Goal: Task Accomplishment & Management: Manage account settings

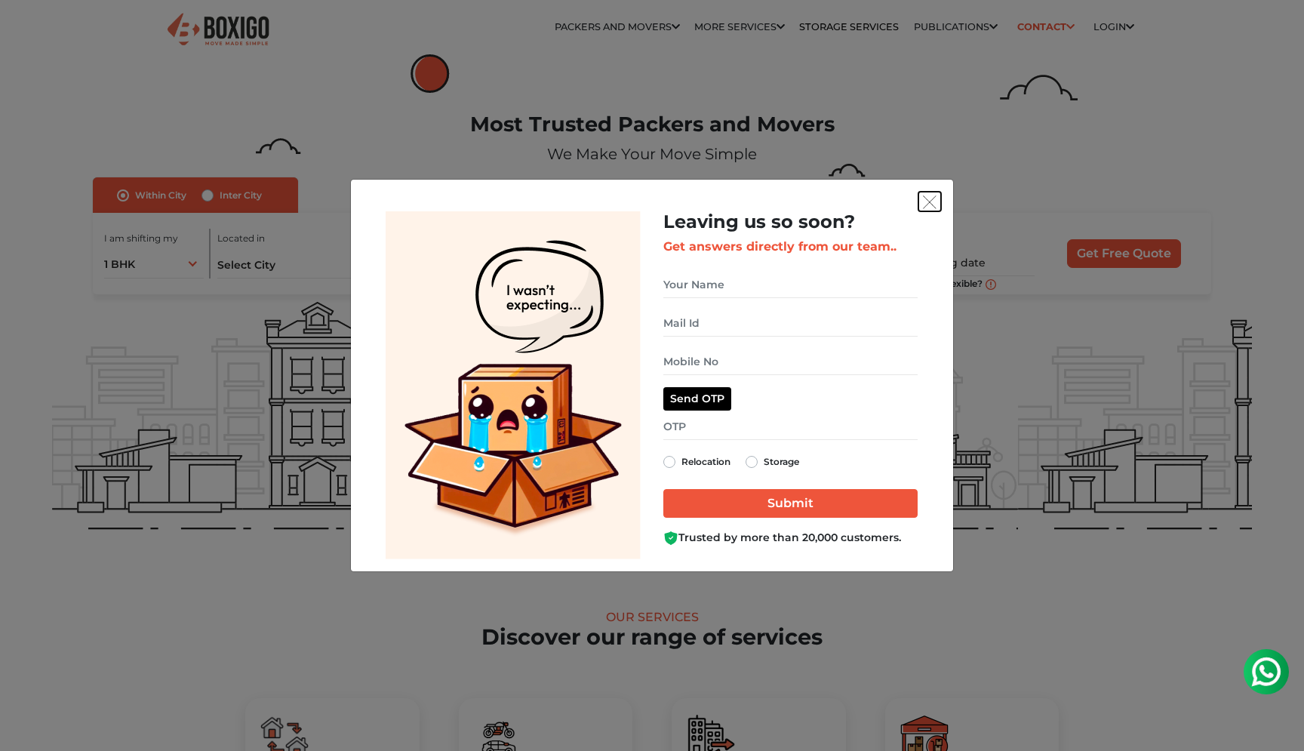
click at [929, 198] on img "get free quote dialog" at bounding box center [930, 202] width 14 height 14
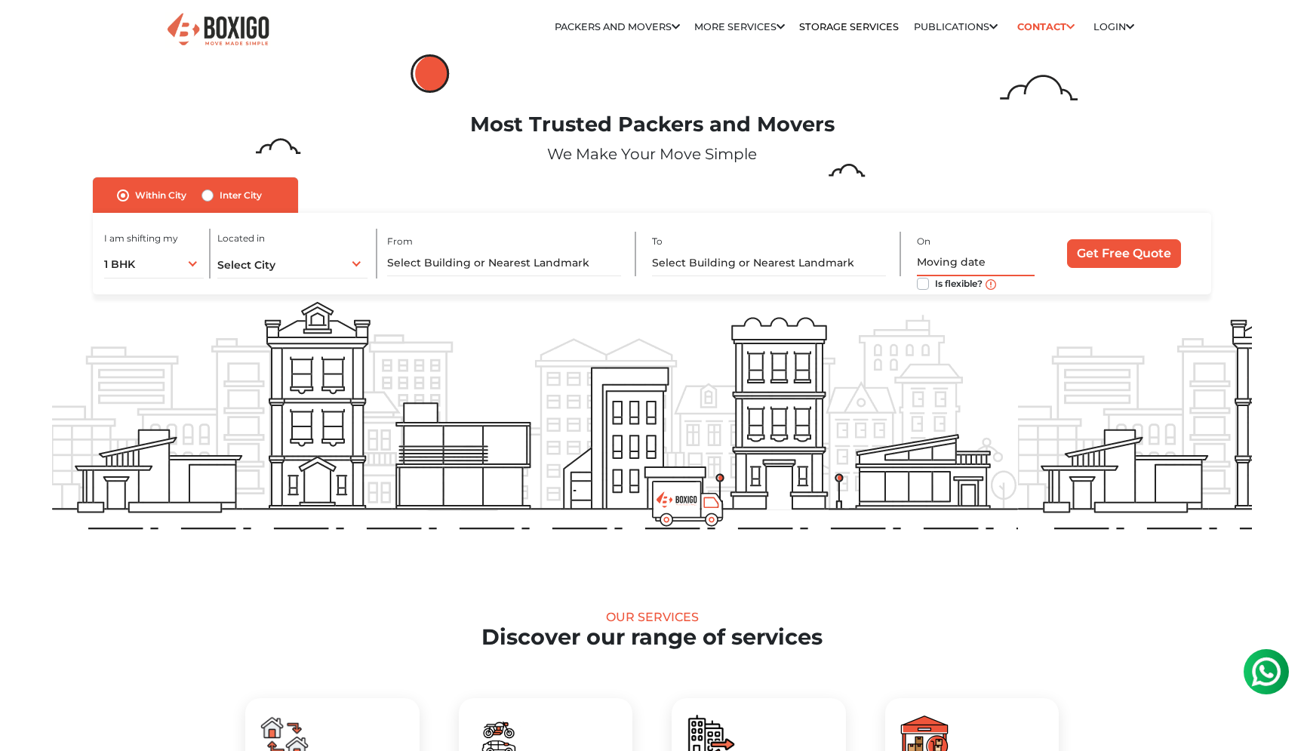
click at [1006, 252] on input "text" at bounding box center [976, 263] width 118 height 26
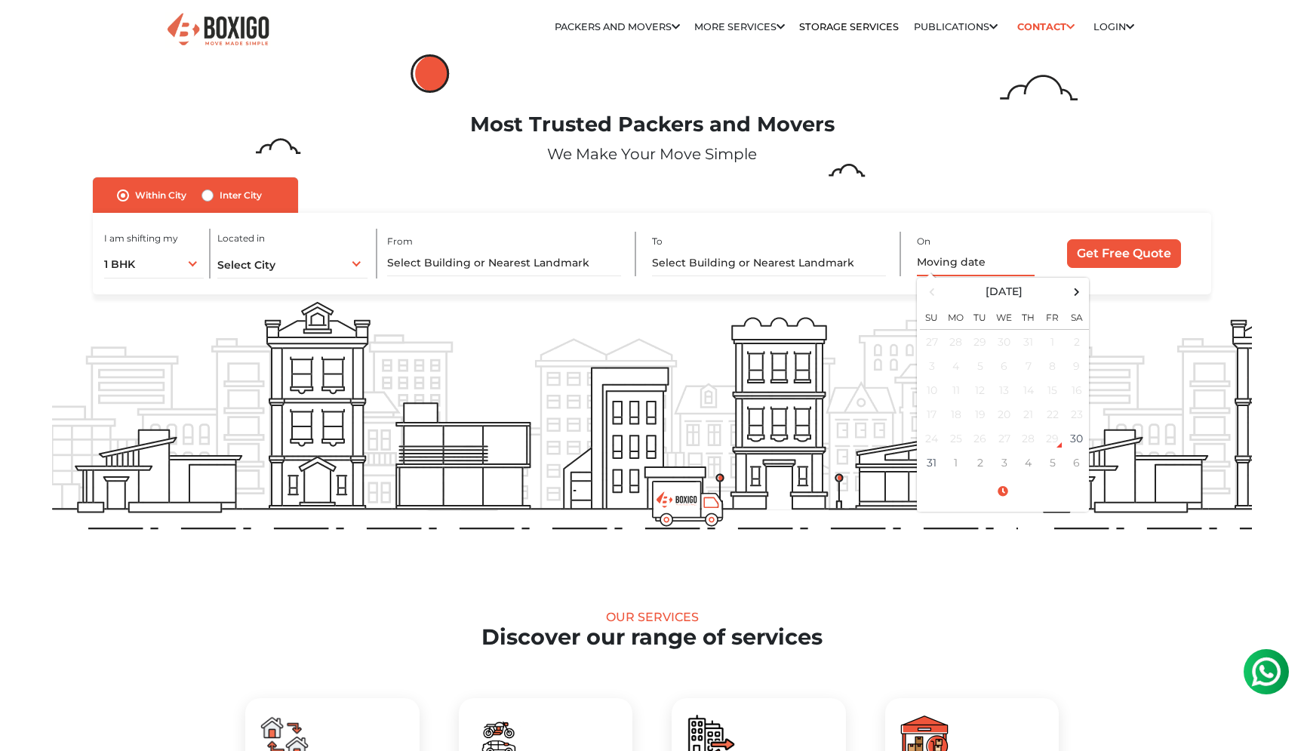
click at [1006, 252] on input "text" at bounding box center [976, 263] width 118 height 26
click at [1182, 137] on div "Most Trusted Packers and Movers We Make Your Move Simple" at bounding box center [652, 145] width 1222 height 66
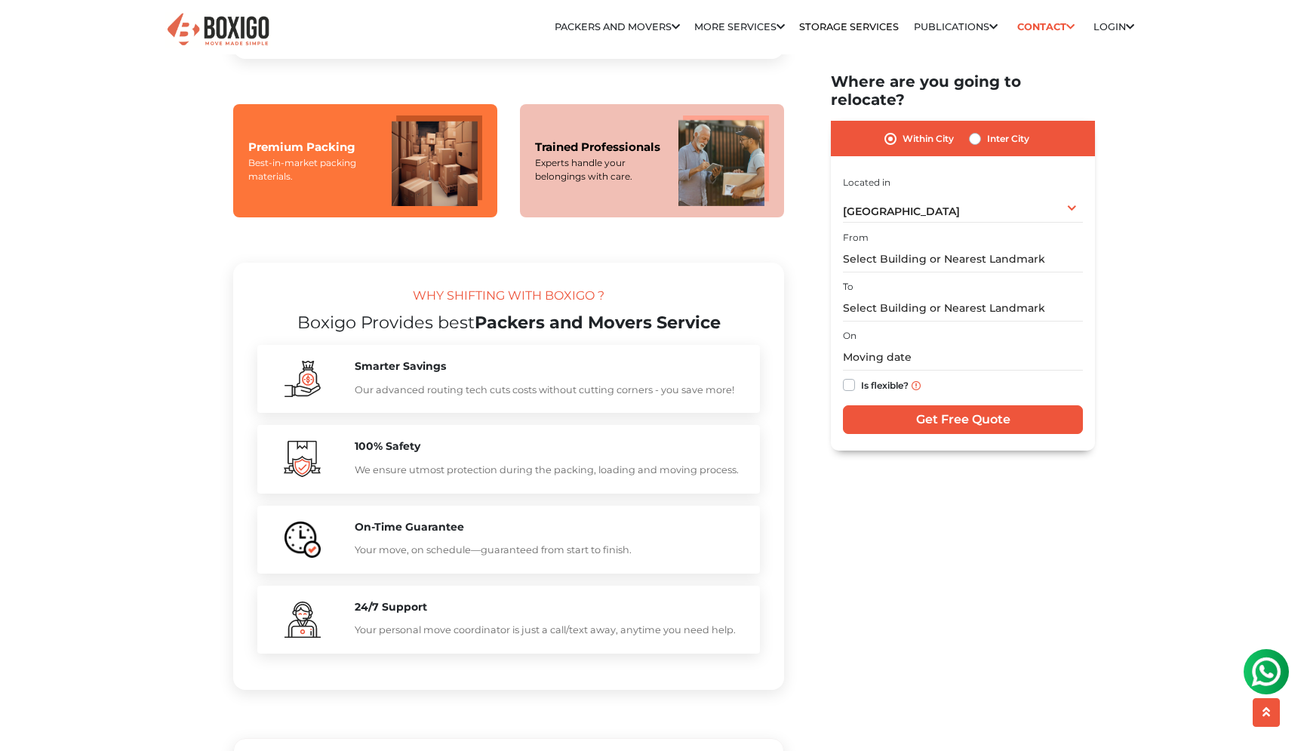
scroll to position [1175, 0]
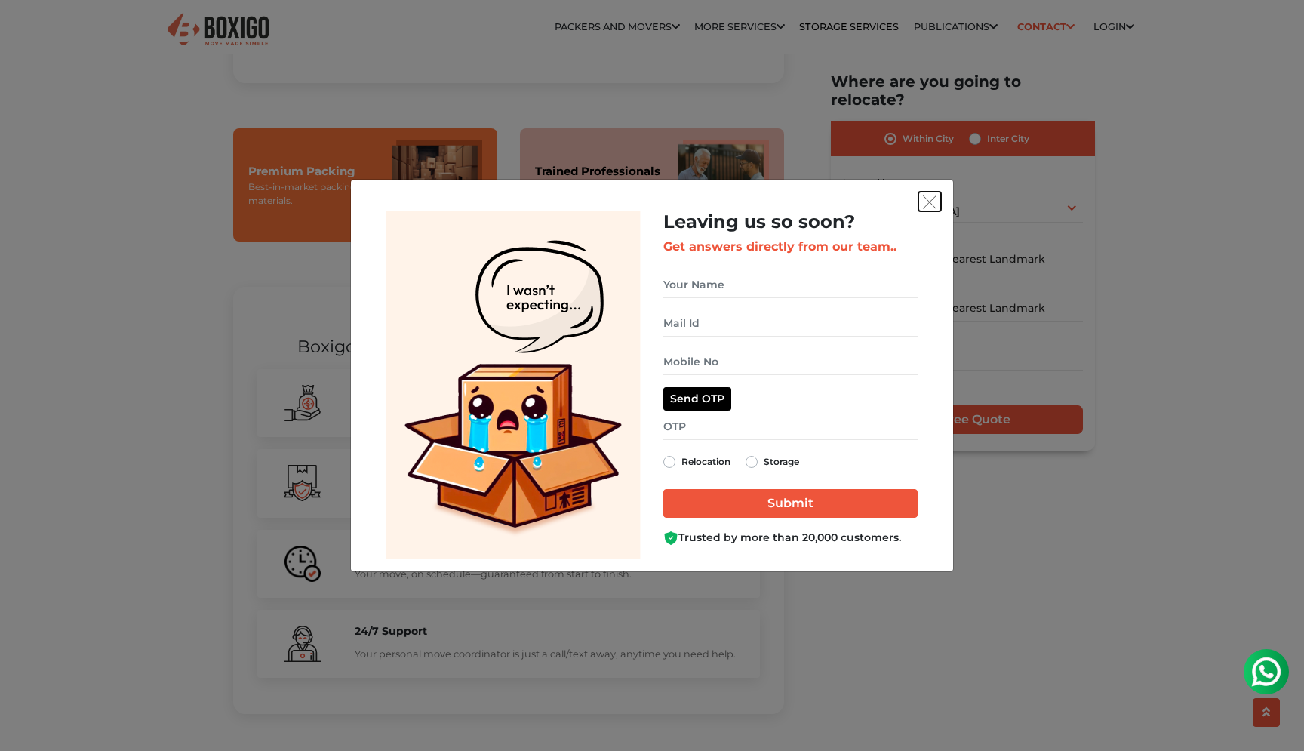
click at [936, 201] on img "get free quote dialog" at bounding box center [930, 202] width 14 height 14
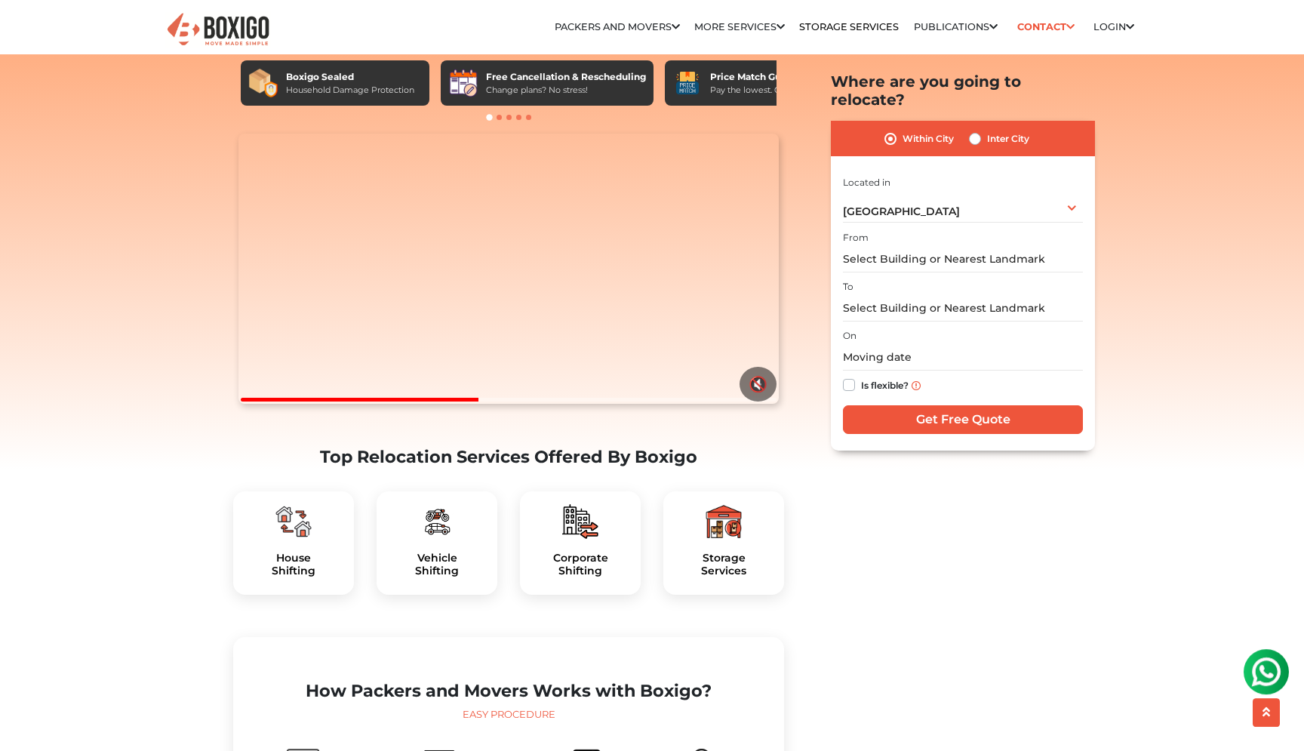
scroll to position [0, 0]
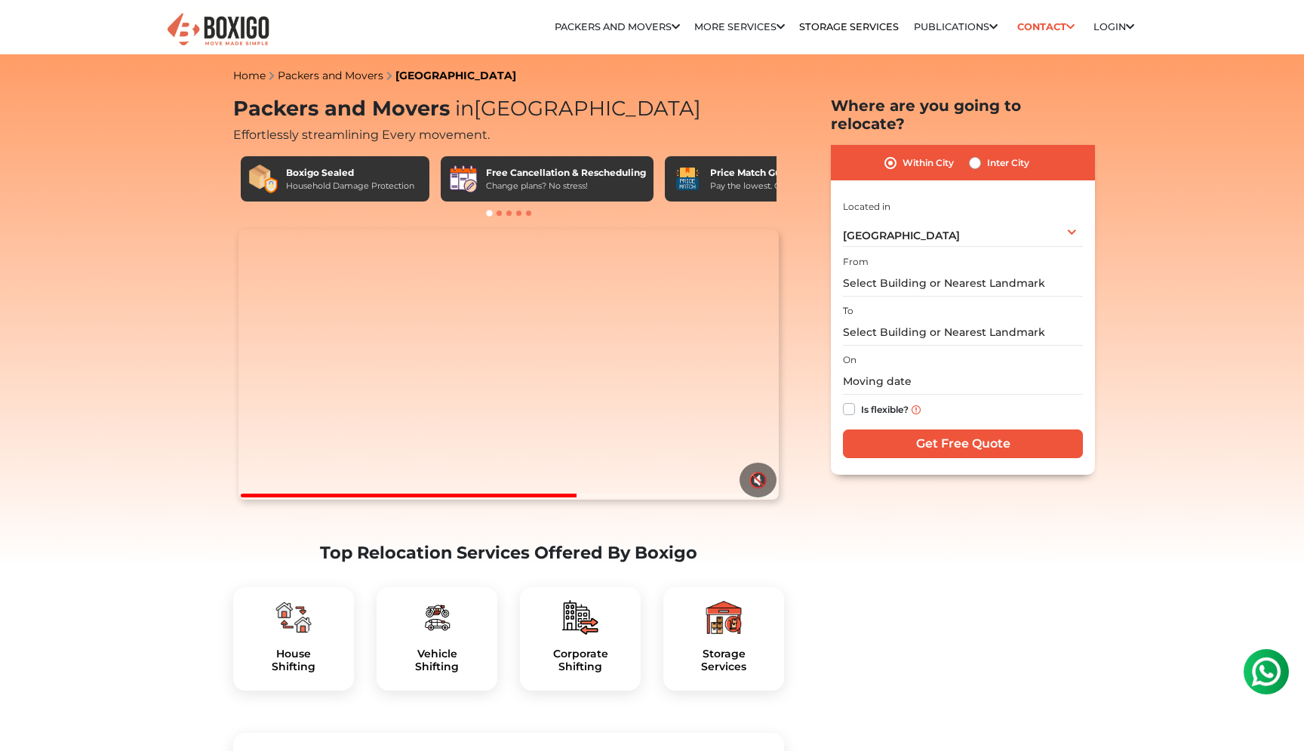
click at [902, 154] on label "Within City" at bounding box center [927, 163] width 51 height 18
click at [891, 154] on input "Within City" at bounding box center [890, 161] width 12 height 15
click at [1018, 154] on label "Inter City" at bounding box center [1008, 163] width 42 height 18
click at [981, 154] on input "Inter City" at bounding box center [975, 161] width 12 height 15
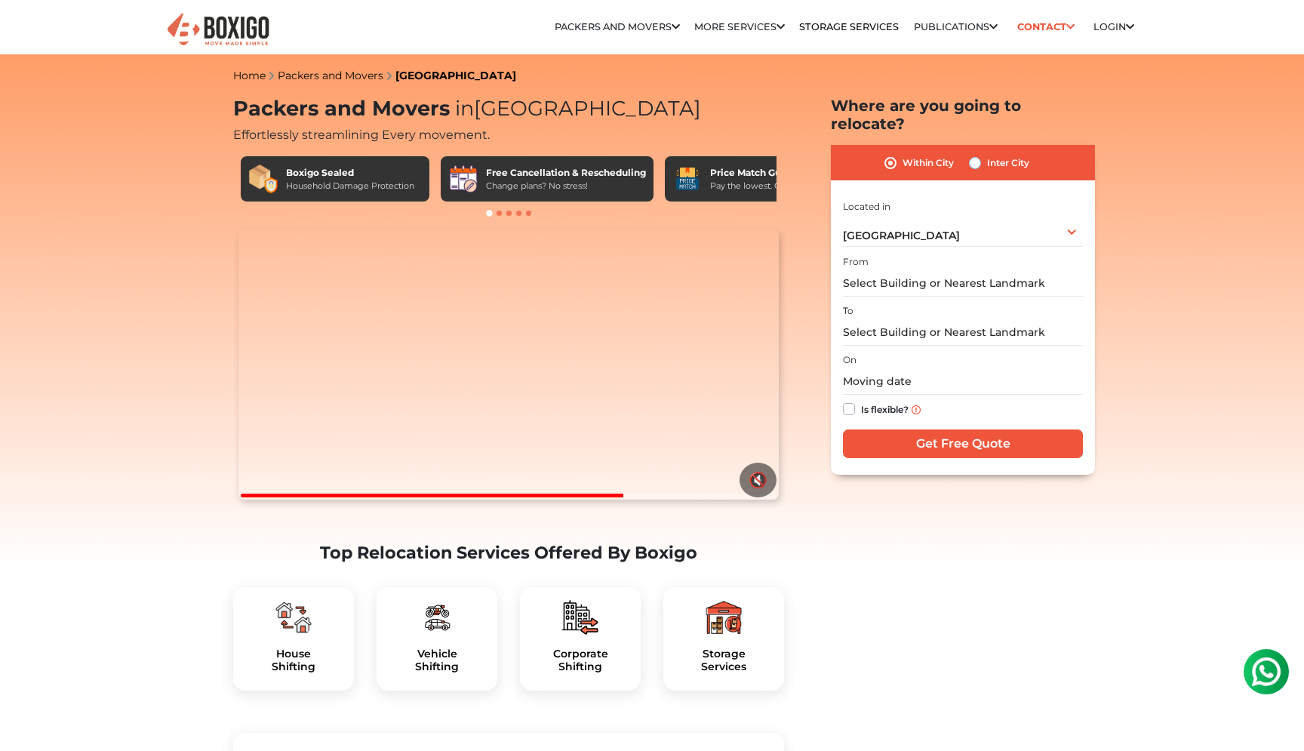
radio input "true"
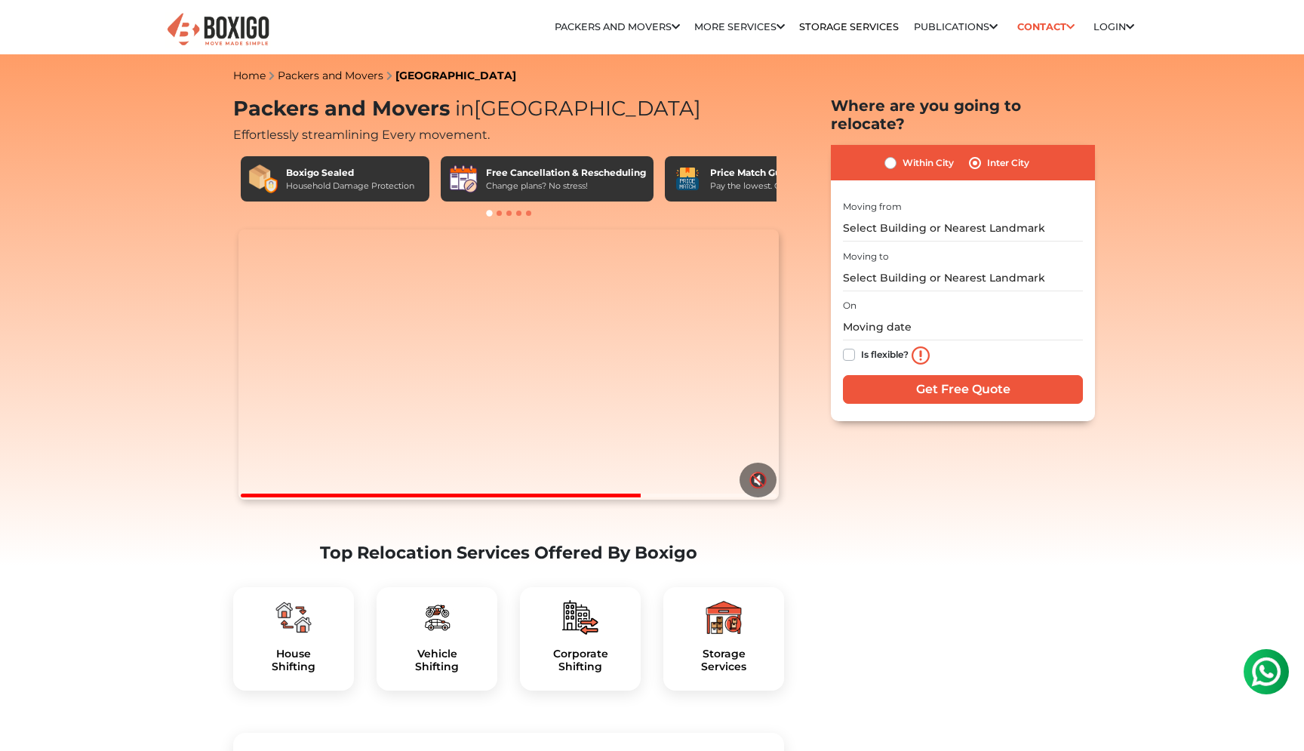
click at [915, 154] on label "Within City" at bounding box center [927, 163] width 51 height 18
click at [896, 154] on input "Within City" at bounding box center [890, 161] width 12 height 15
radio input "true"
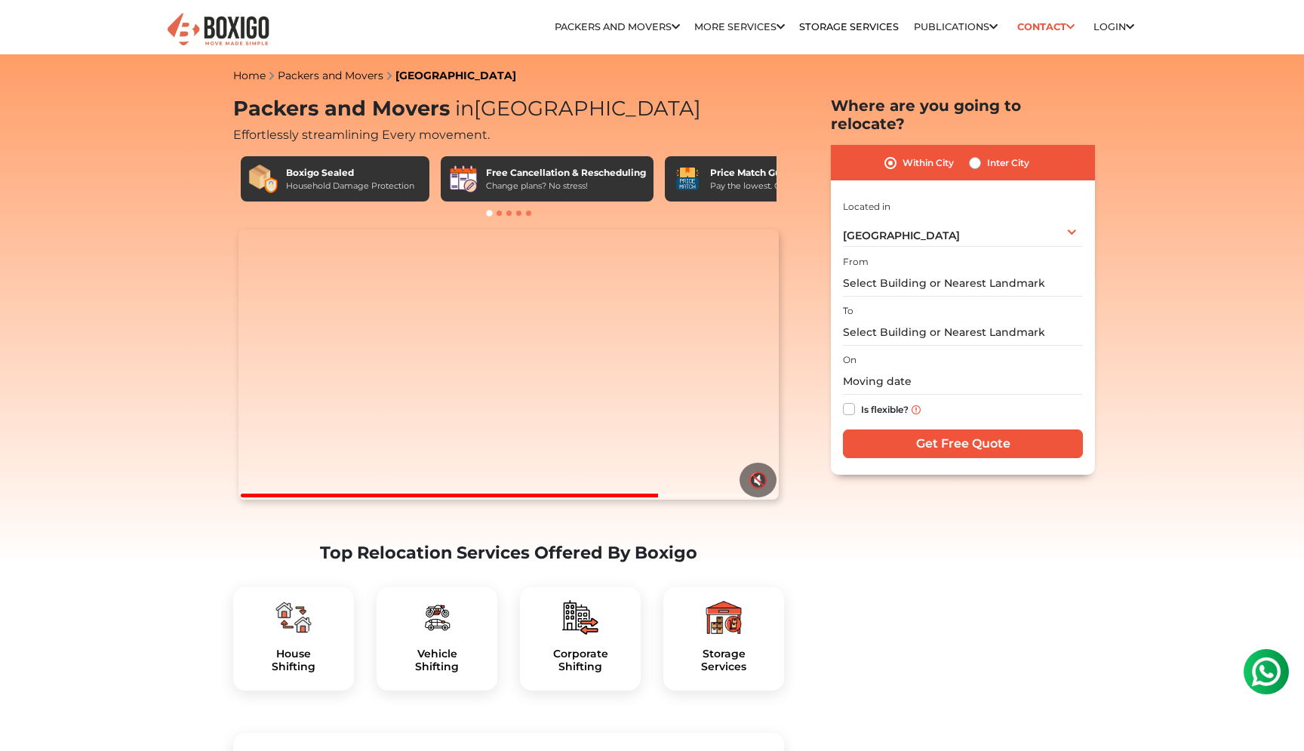
click at [1015, 154] on label "Inter City" at bounding box center [1008, 163] width 42 height 18
click at [981, 154] on input "Inter City" at bounding box center [975, 161] width 12 height 15
radio input "true"
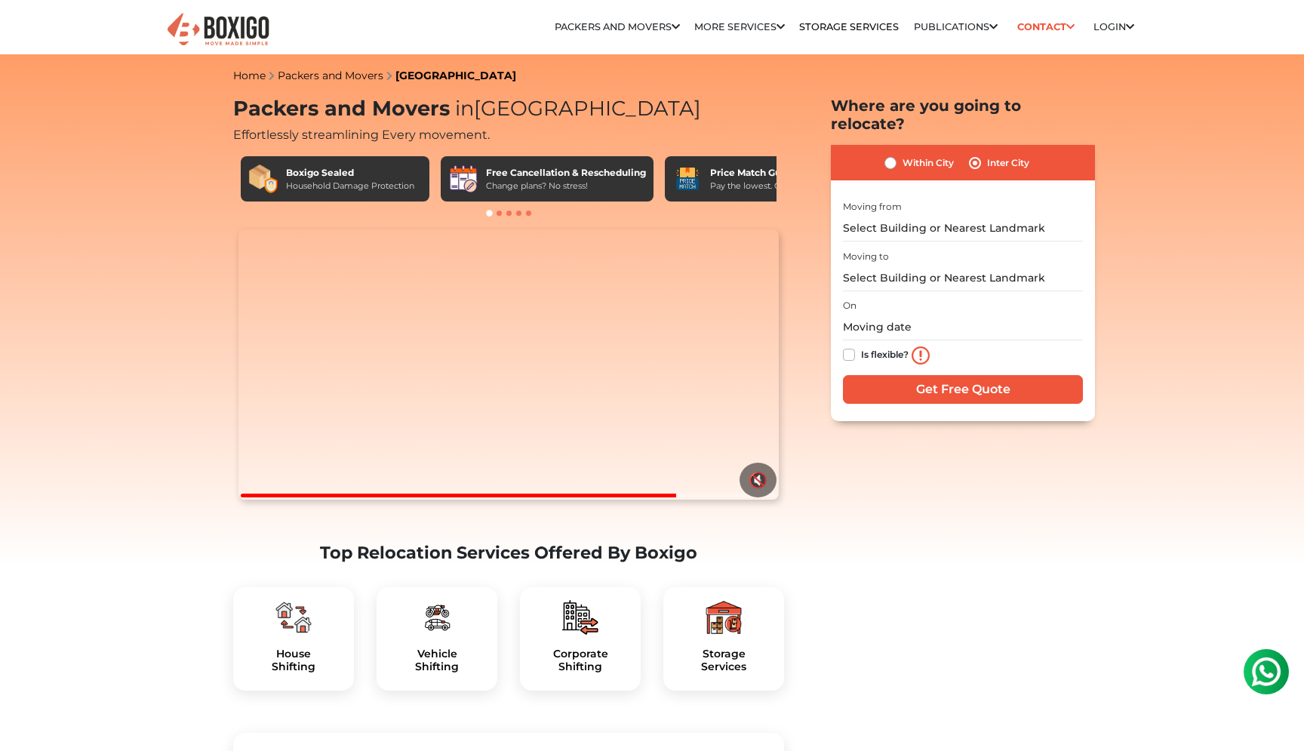
click at [923, 154] on label "Within City" at bounding box center [927, 163] width 51 height 18
click at [896, 154] on input "Within City" at bounding box center [890, 161] width 12 height 15
radio input "true"
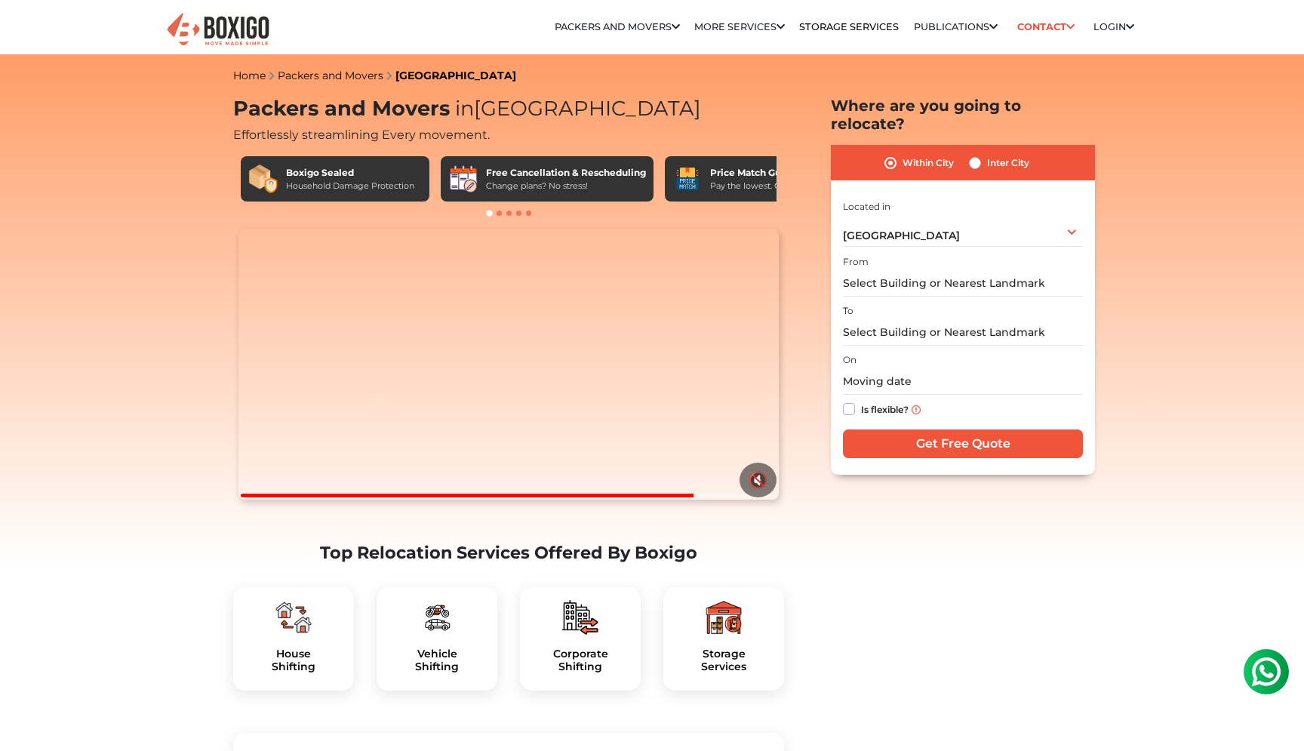
click at [997, 154] on label "Inter City" at bounding box center [1008, 163] width 42 height 18
click at [981, 154] on input "Inter City" at bounding box center [975, 161] width 12 height 15
radio input "true"
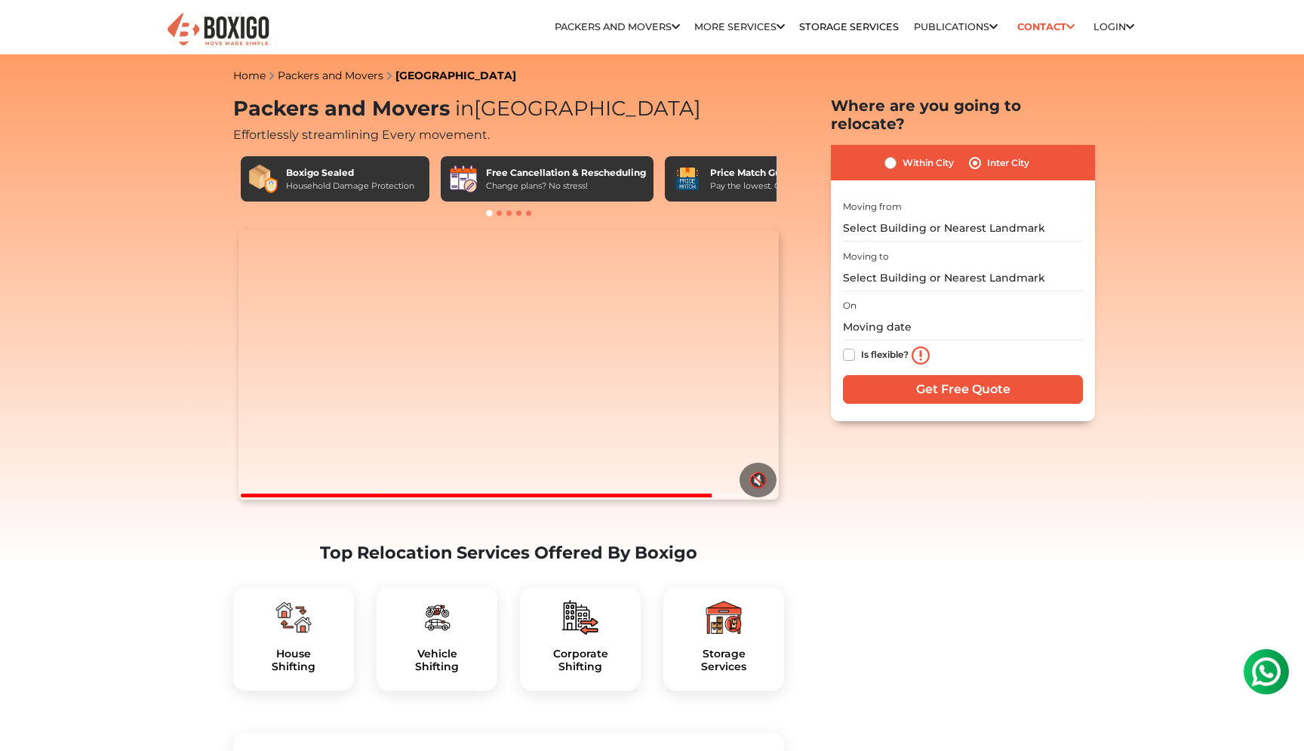
click at [929, 154] on label "Within City" at bounding box center [927, 163] width 51 height 18
click at [896, 154] on input "Within City" at bounding box center [890, 161] width 12 height 15
radio input "true"
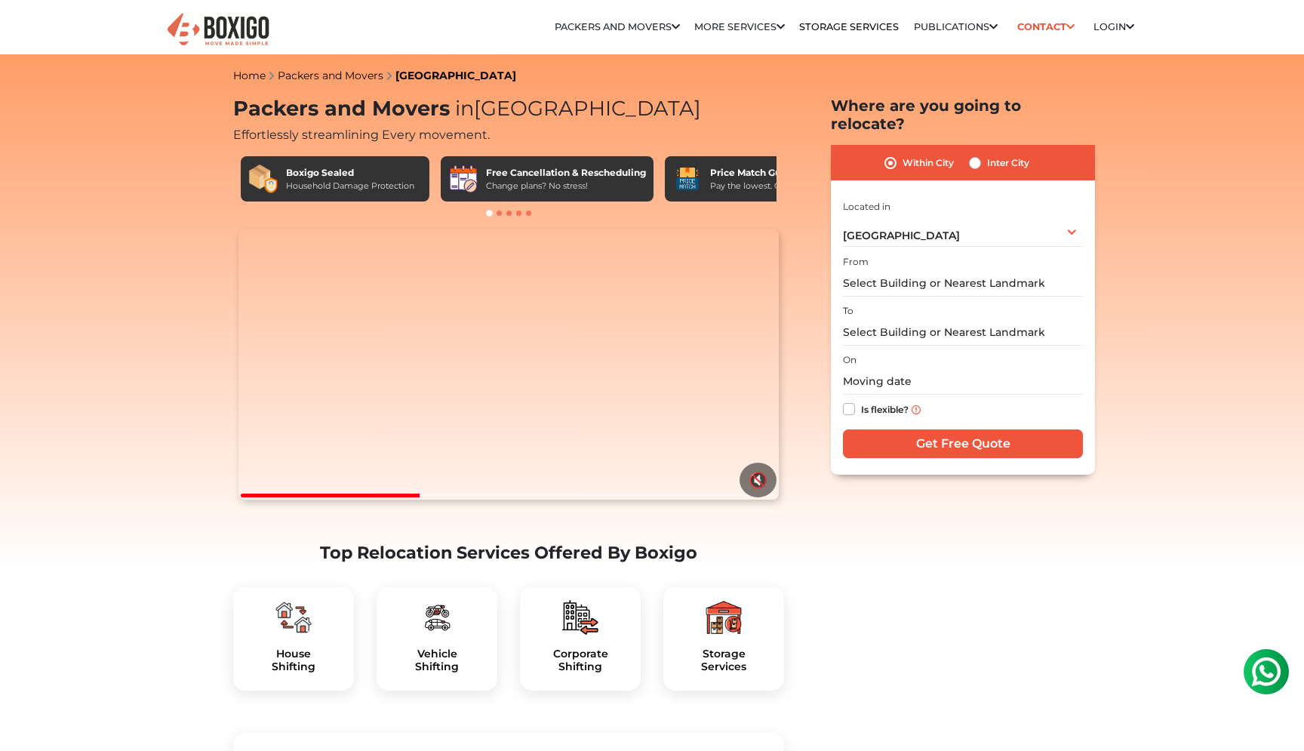
click at [551, 101] on span "in [GEOGRAPHIC_DATA]" at bounding box center [575, 108] width 251 height 25
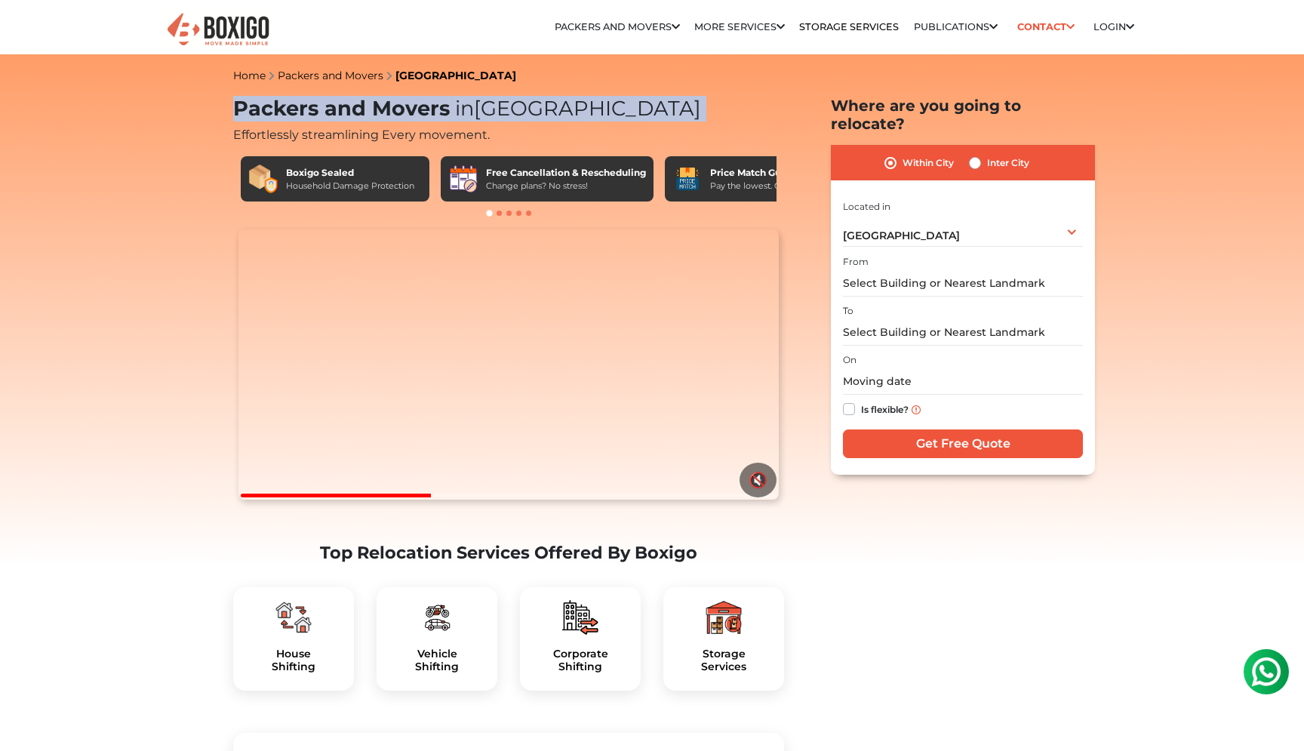
click at [551, 101] on span "in [GEOGRAPHIC_DATA]" at bounding box center [575, 108] width 251 height 25
click at [655, 113] on h1 "Packers and Movers in [GEOGRAPHIC_DATA]" at bounding box center [508, 109] width 551 height 25
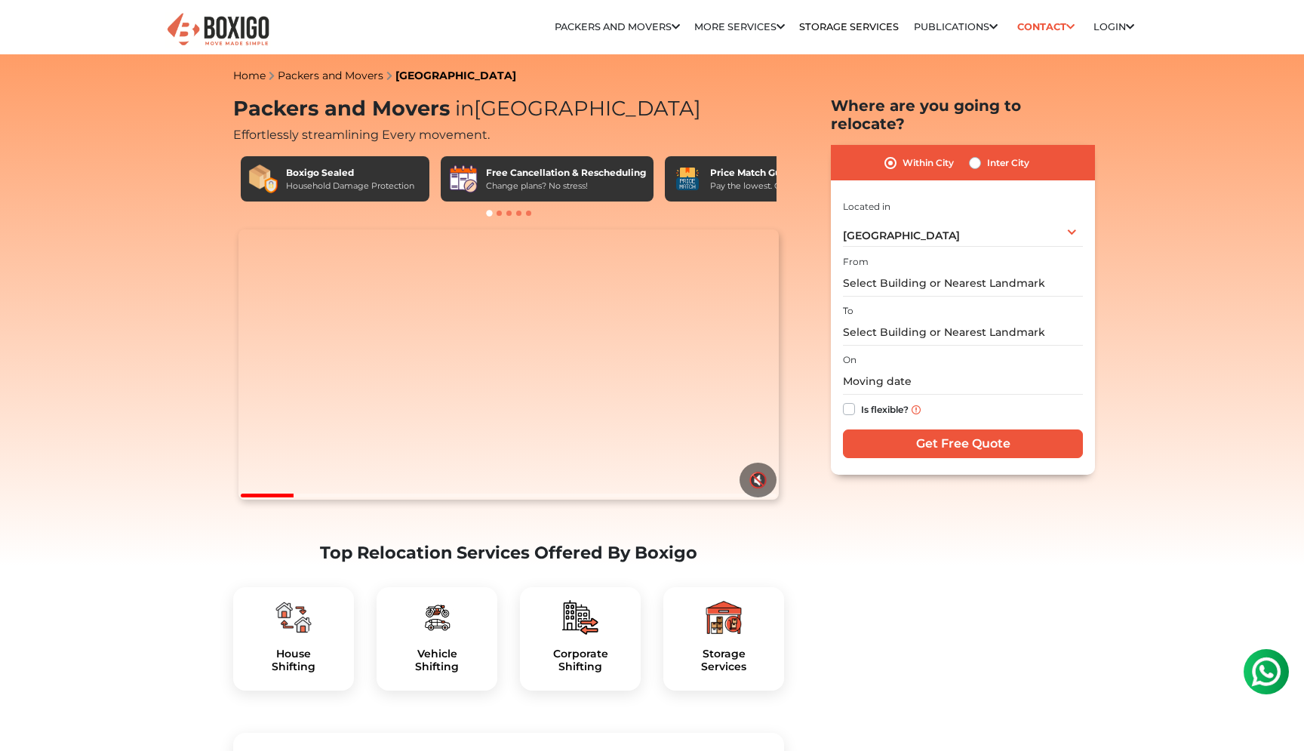
drag, startPoint x: 786, startPoint y: 536, endPoint x: 212, endPoint y: 278, distance: 629.8
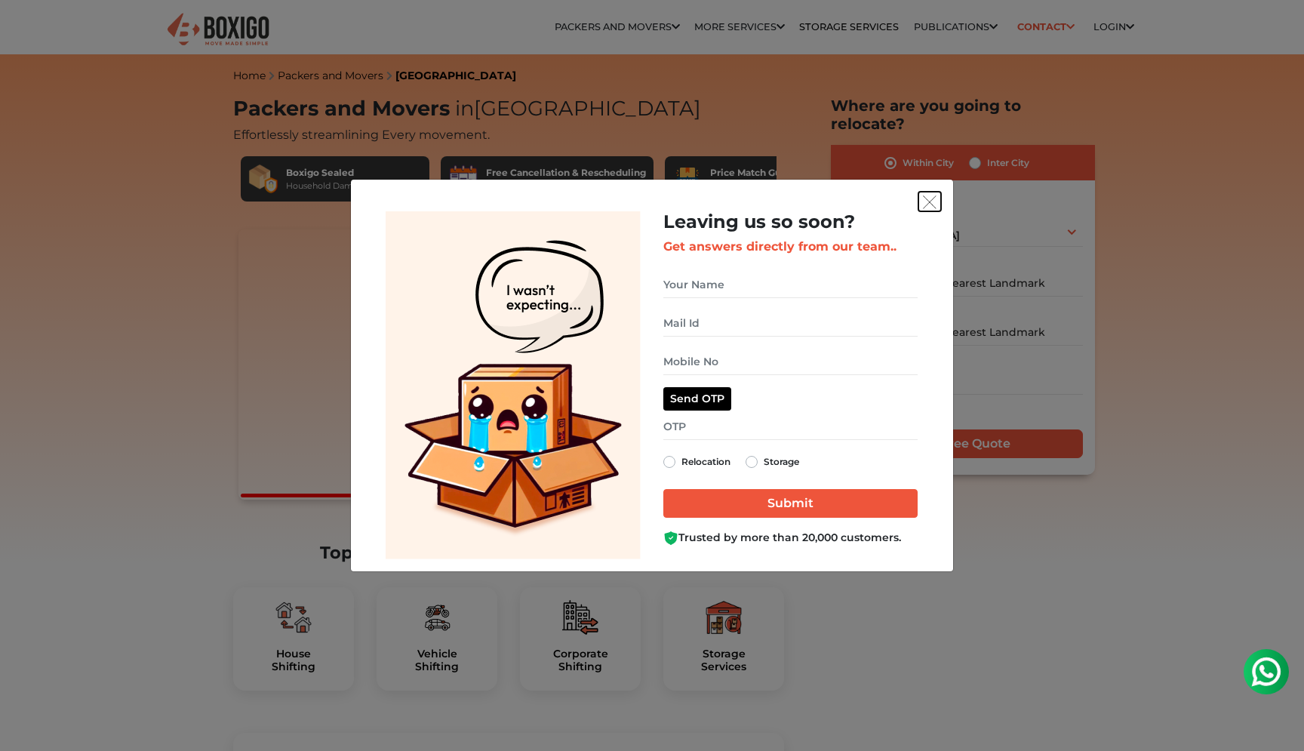
click at [930, 210] on button "get free quote dialog" at bounding box center [929, 202] width 23 height 20
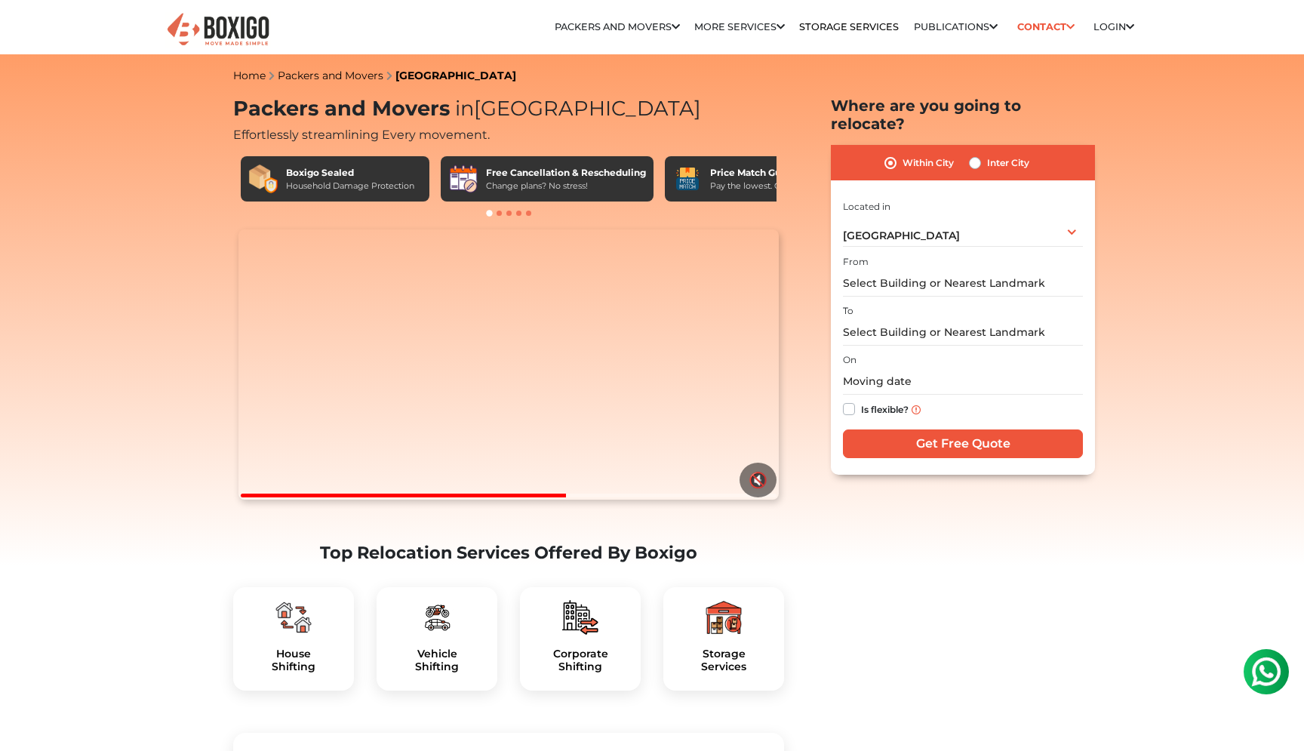
click at [905, 154] on label "Within City" at bounding box center [927, 163] width 51 height 18
click at [896, 154] on input "Within City" at bounding box center [890, 161] width 12 height 15
click at [988, 154] on label "Inter City" at bounding box center [1008, 163] width 42 height 18
click at [981, 154] on input "Inter City" at bounding box center [975, 161] width 12 height 15
radio input "true"
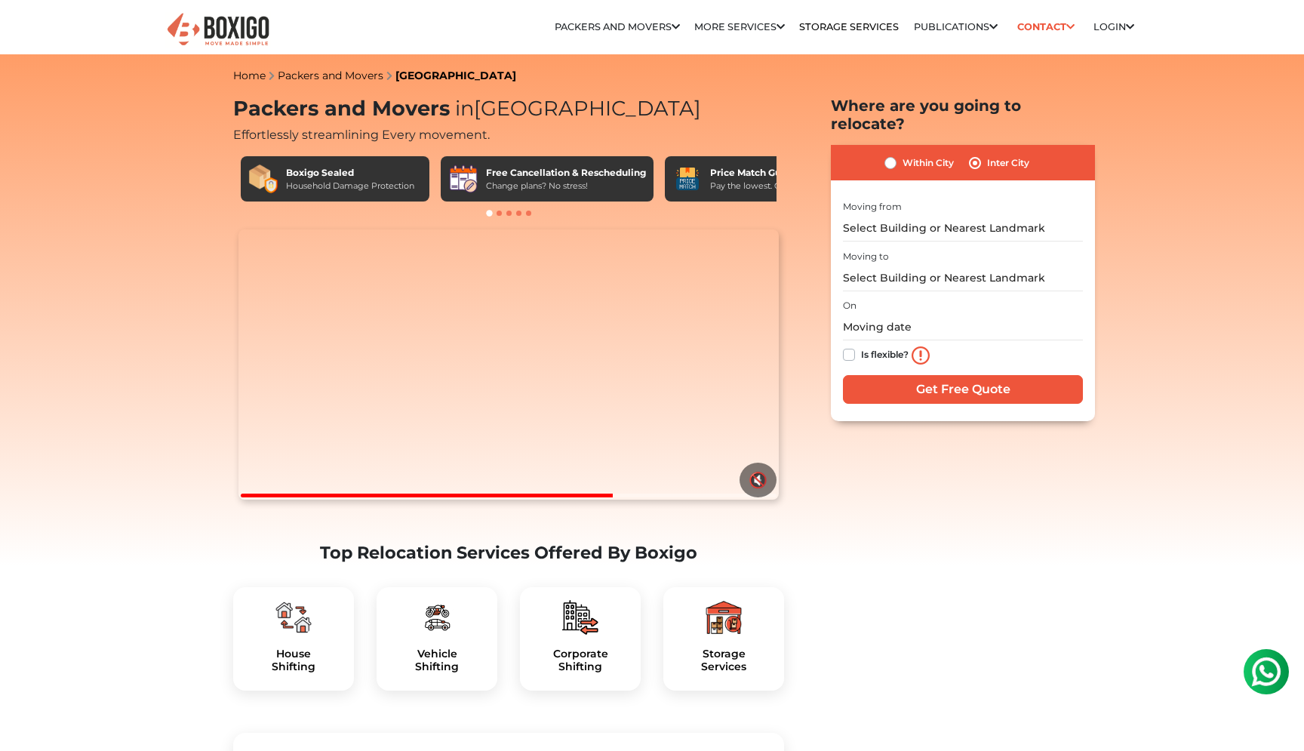
click at [900, 154] on div "Within City" at bounding box center [918, 163] width 69 height 18
click at [902, 154] on label "Within City" at bounding box center [927, 163] width 51 height 18
click at [892, 154] on input "Within City" at bounding box center [890, 161] width 12 height 15
radio input "true"
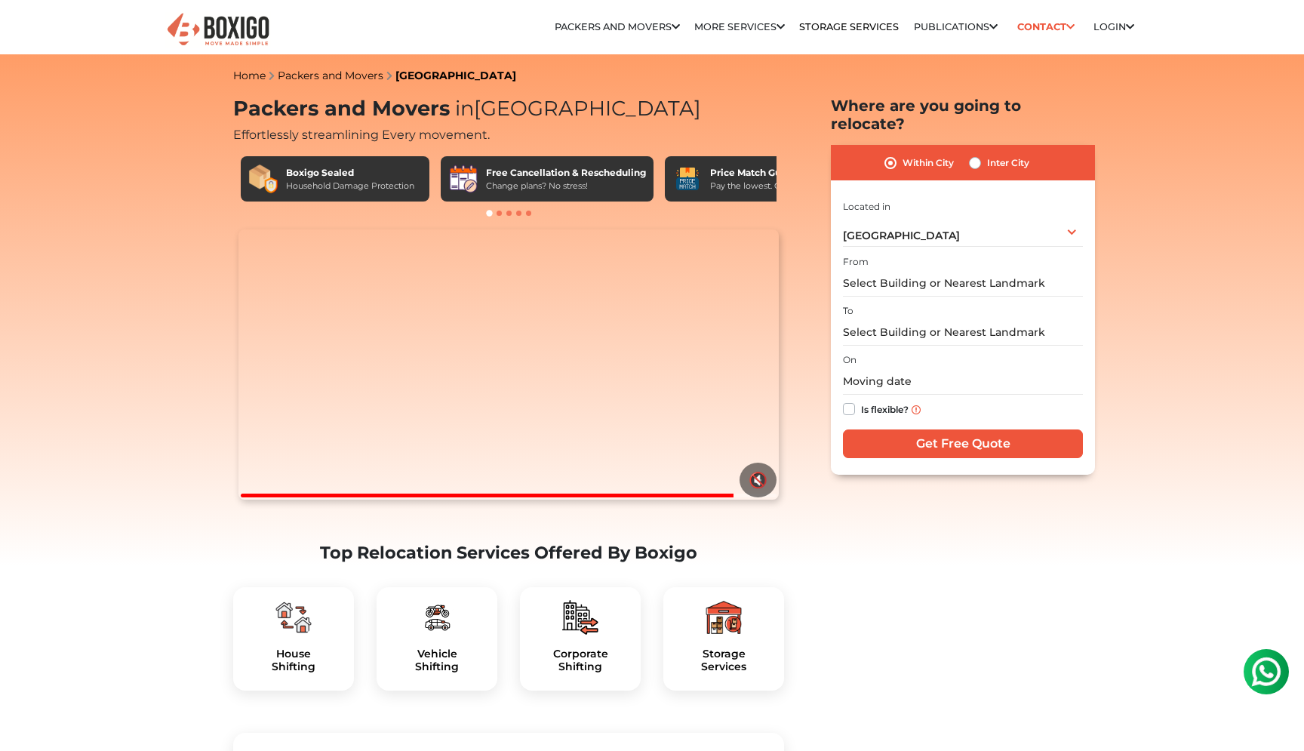
drag, startPoint x: 948, startPoint y: 555, endPoint x: 877, endPoint y: 505, distance: 87.3
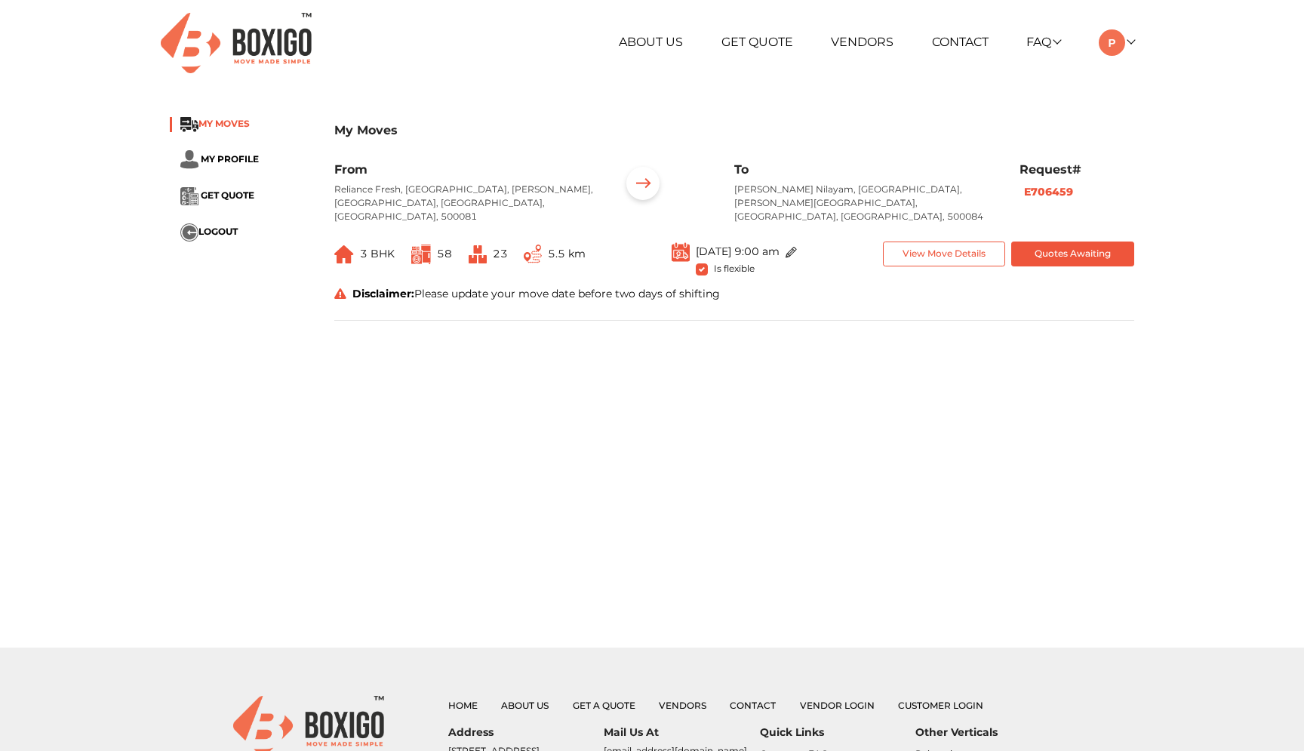
click at [235, 121] on span "MY MOVES" at bounding box center [223, 123] width 51 height 11
